Goal: Task Accomplishment & Management: Complete application form

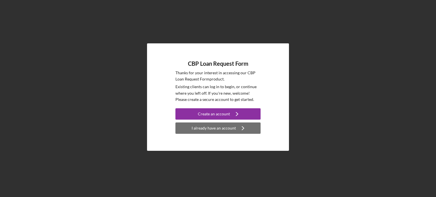
click at [224, 126] on div "I already have an account" at bounding box center [213, 128] width 44 height 11
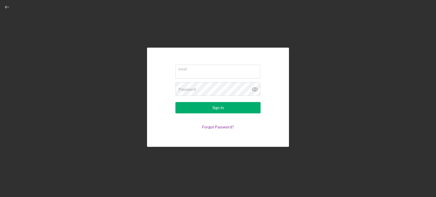
type input "[EMAIL_ADDRESS][DOMAIN_NAME]"
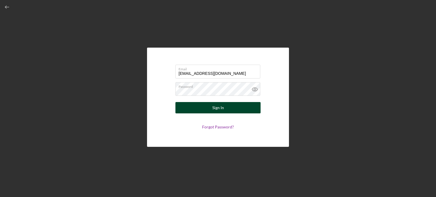
click at [207, 109] on button "Sign In" at bounding box center [217, 107] width 85 height 11
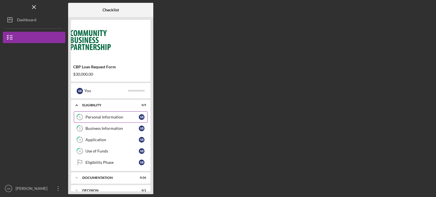
click at [110, 114] on link "1 Personal Information S B" at bounding box center [111, 116] width 74 height 11
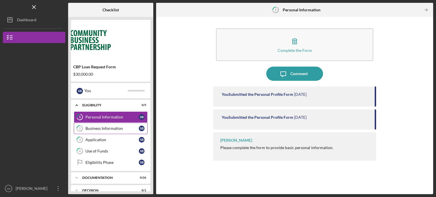
click at [116, 129] on div "Business Information" at bounding box center [111, 128] width 53 height 5
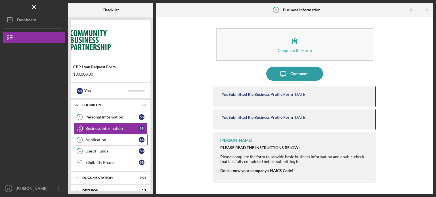
click at [111, 139] on div "Application" at bounding box center [111, 140] width 53 height 5
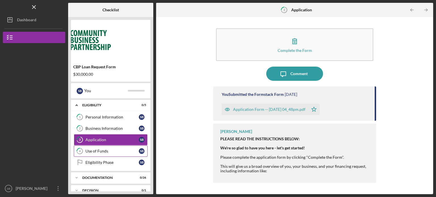
click at [110, 150] on div "Use of Funds" at bounding box center [111, 151] width 53 height 5
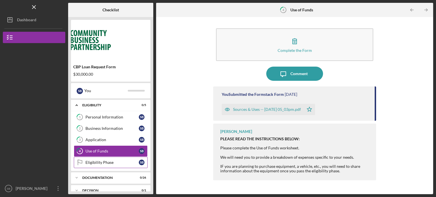
click at [112, 165] on link "Eligibility Phase Eligibility Phase S B" at bounding box center [111, 162] width 74 height 11
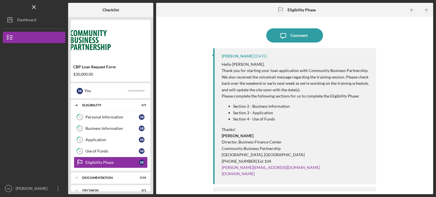
scroll to position [24, 0]
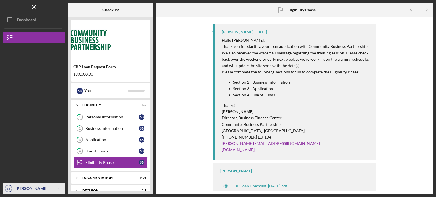
click at [27, 187] on div "[PERSON_NAME]" at bounding box center [32, 189] width 37 height 13
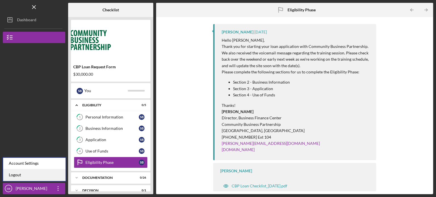
click at [26, 177] on link "Logout" at bounding box center [34, 175] width 62 height 12
